Goal: Use online tool/utility: Utilize a website feature to perform a specific function

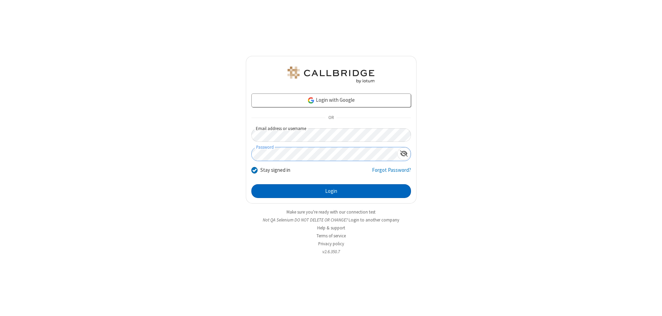
click at [331, 191] on button "Login" at bounding box center [331, 191] width 160 height 14
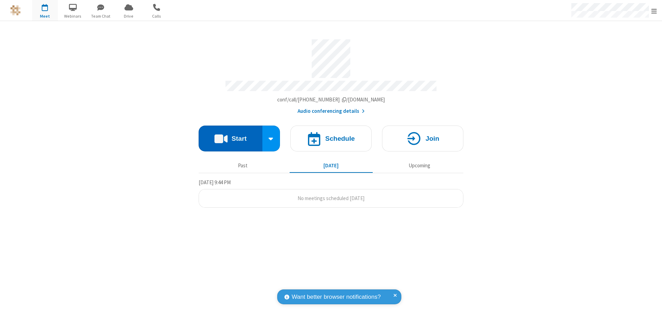
click at [230, 135] on button "Start" at bounding box center [231, 138] width 64 height 26
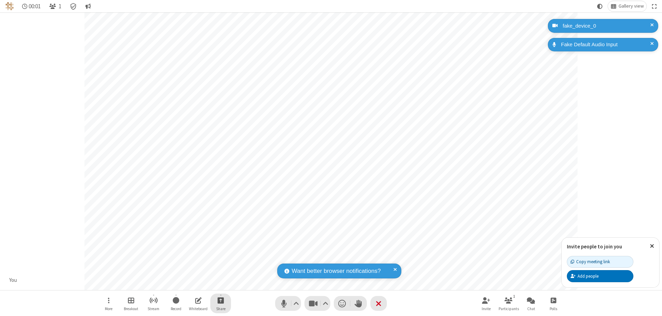
click at [221, 300] on span "Start sharing" at bounding box center [221, 300] width 7 height 9
click at [220, 258] on span "Share additional camera" at bounding box center [224, 259] width 51 height 6
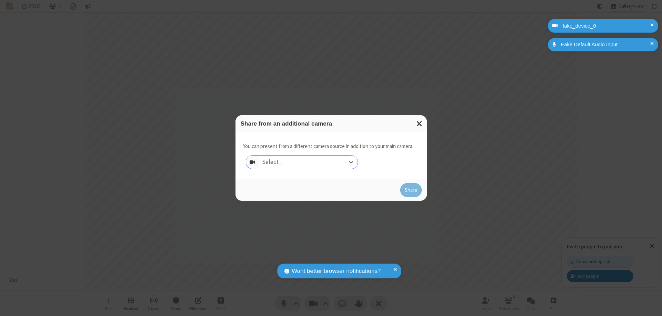
click at [308, 162] on div "Select..." at bounding box center [308, 161] width 99 height 13
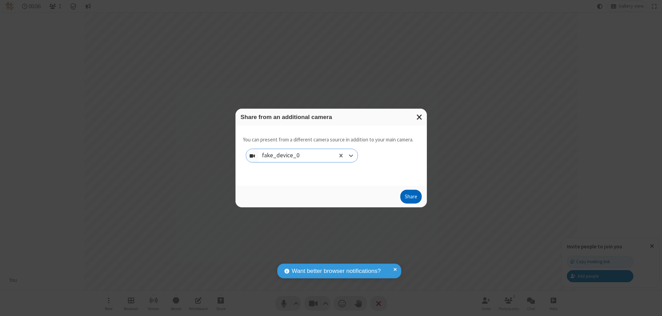
click at [411, 198] on button "Share" at bounding box center [410, 197] width 21 height 14
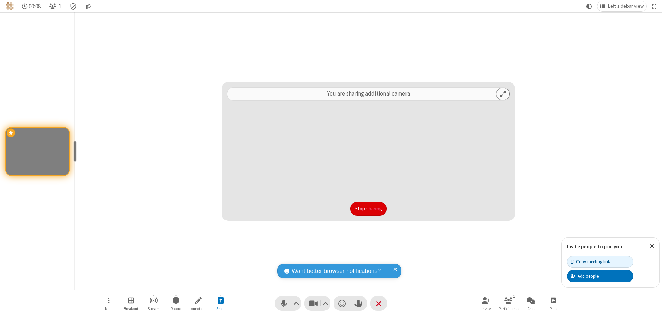
click at [368, 209] on button "Stop sharing" at bounding box center [368, 209] width 36 height 14
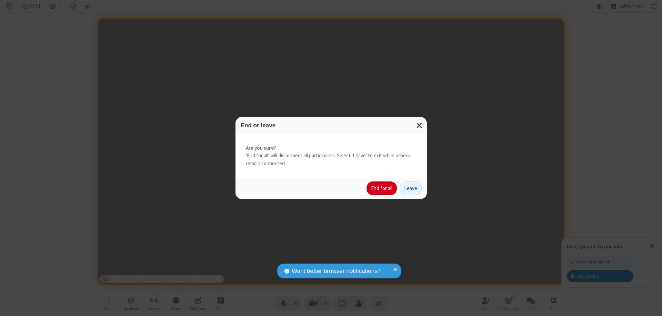
click at [382, 188] on button "End for all" at bounding box center [381, 188] width 30 height 14
